Goal: Task Accomplishment & Management: Complete application form

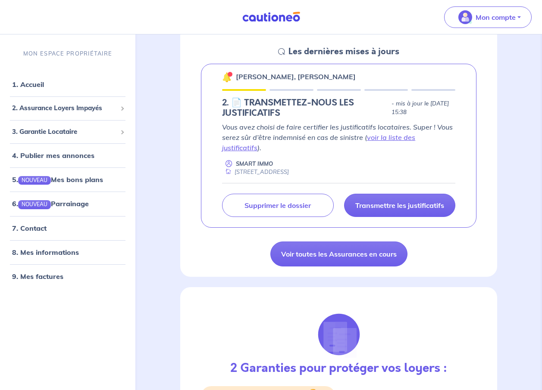
scroll to position [129, 0]
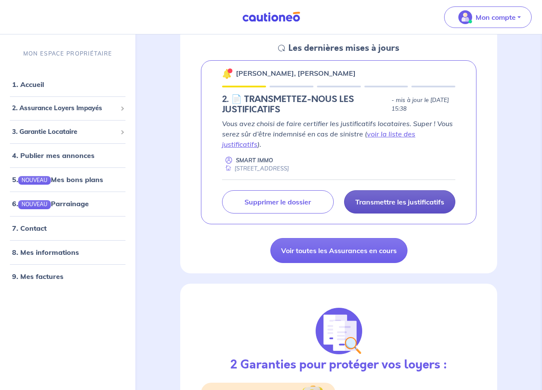
click at [390, 190] on link "Transmettre les justificatifs" at bounding box center [399, 201] width 111 height 23
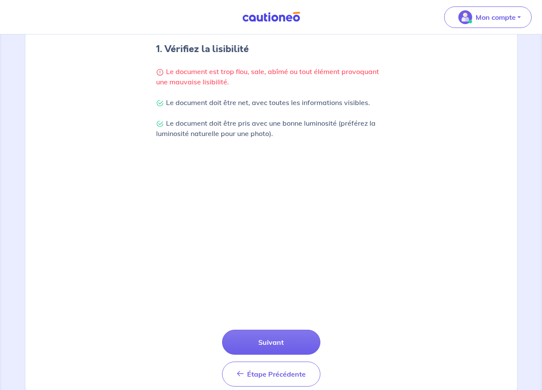
scroll to position [201, 0]
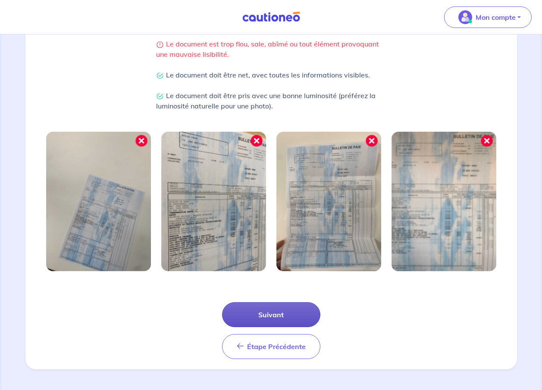
click at [269, 312] on button "Suivant" at bounding box center [271, 314] width 98 height 25
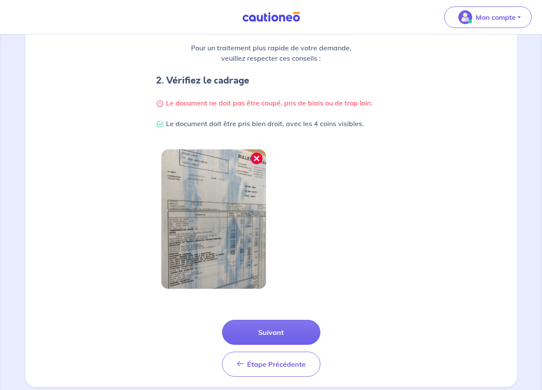
scroll to position [159, 0]
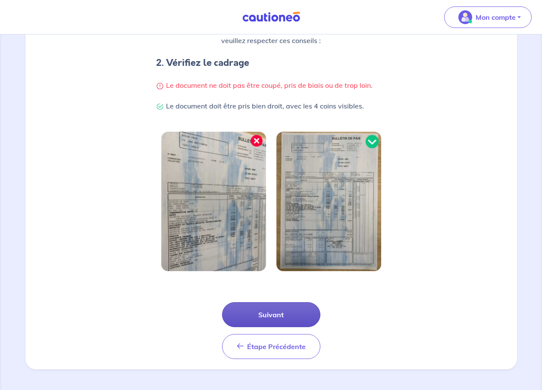
click at [271, 315] on button "Suivant" at bounding box center [271, 314] width 98 height 25
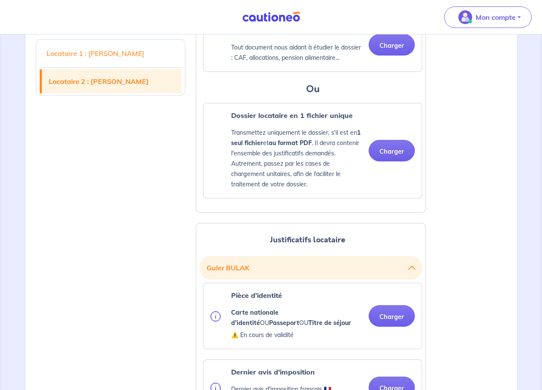
scroll to position [689, 0]
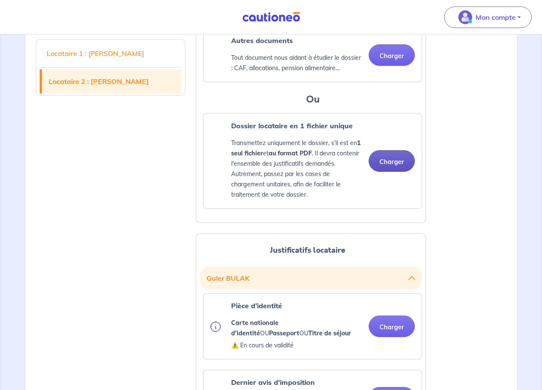
click at [376, 157] on button "Charger" at bounding box center [391, 161] width 46 height 22
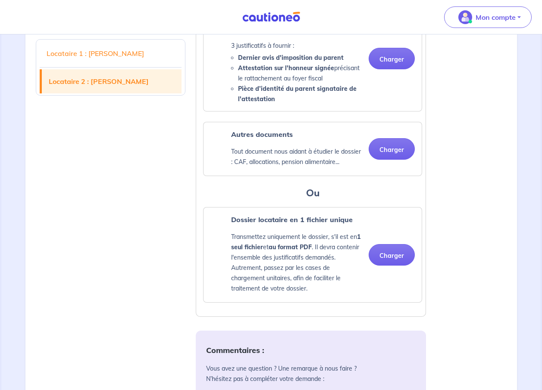
scroll to position [1163, 0]
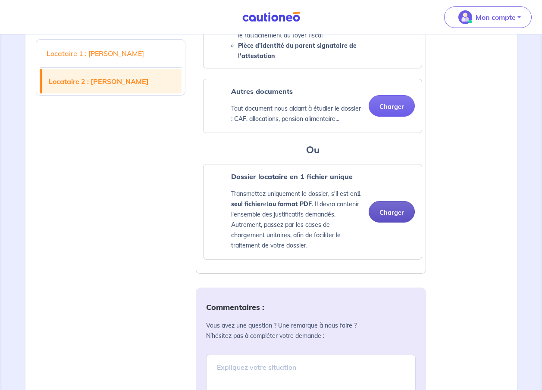
click at [381, 206] on button "Charger" at bounding box center [391, 212] width 46 height 22
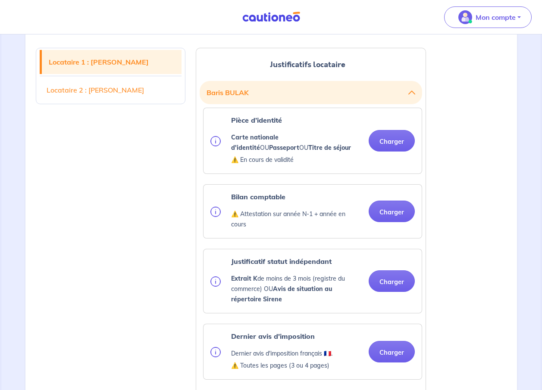
scroll to position [215, 0]
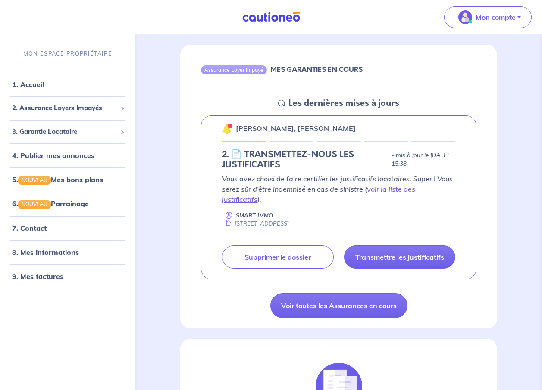
scroll to position [43, 0]
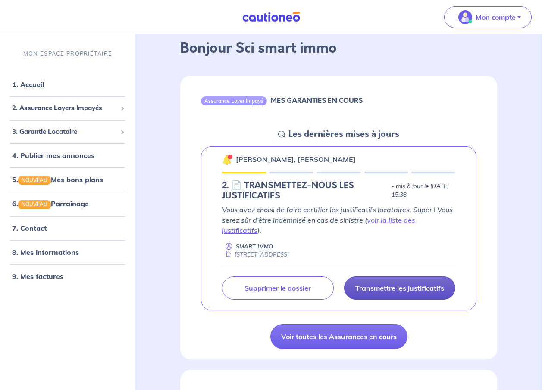
click at [405, 284] on p "Transmettre les justificatifs" at bounding box center [399, 288] width 89 height 9
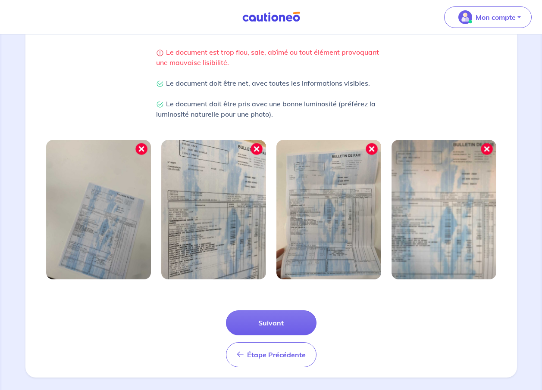
scroll to position [201, 0]
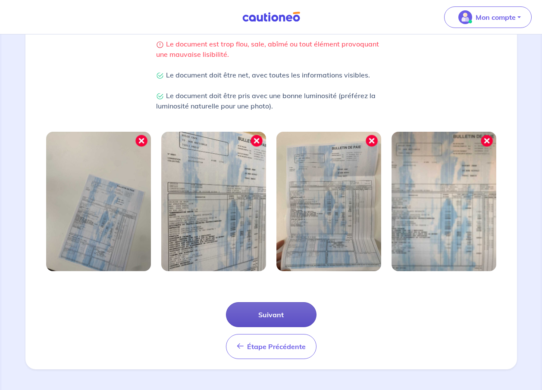
click at [266, 311] on button "Suivant" at bounding box center [271, 314] width 90 height 25
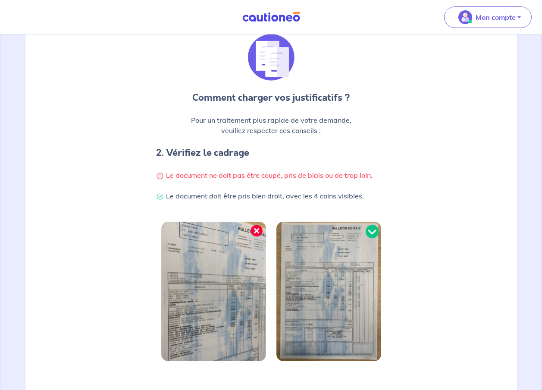
scroll to position [159, 0]
